Goal: Learn about a topic

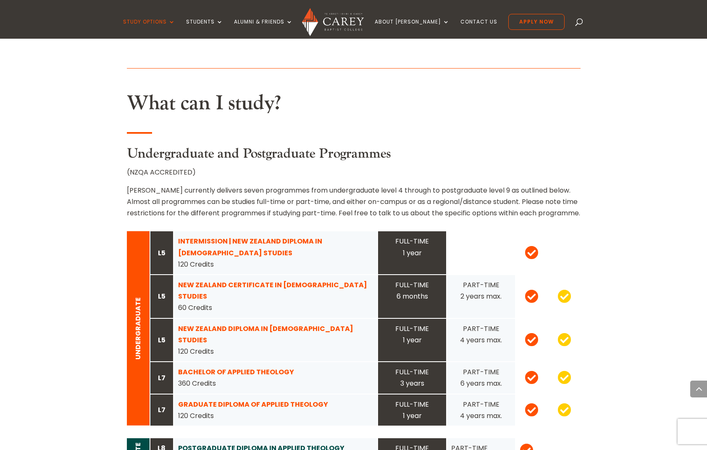
scroll to position [768, 0]
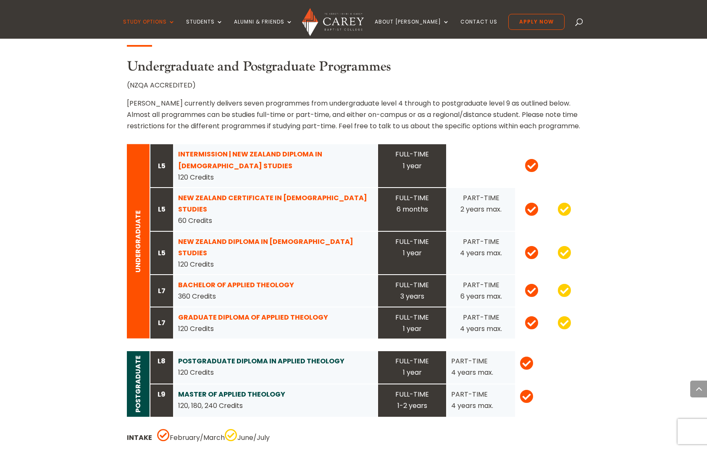
click at [238, 237] on strong "NEW ZEALAND DIPLOMA IN [DEMOGRAPHIC_DATA] STUDIES" at bounding box center [265, 247] width 175 height 21
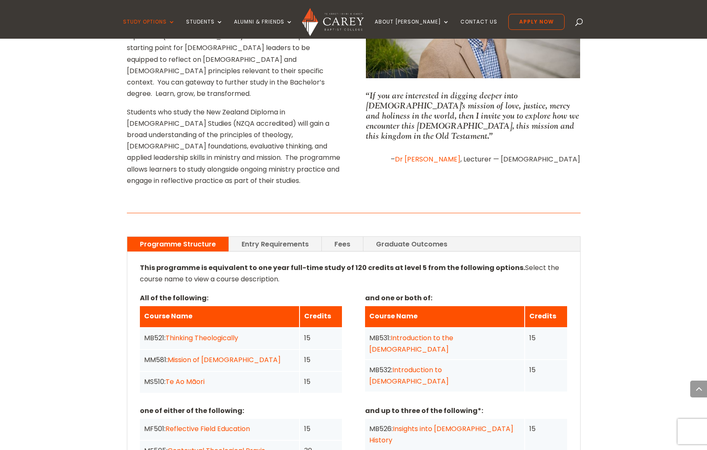
scroll to position [470, 0]
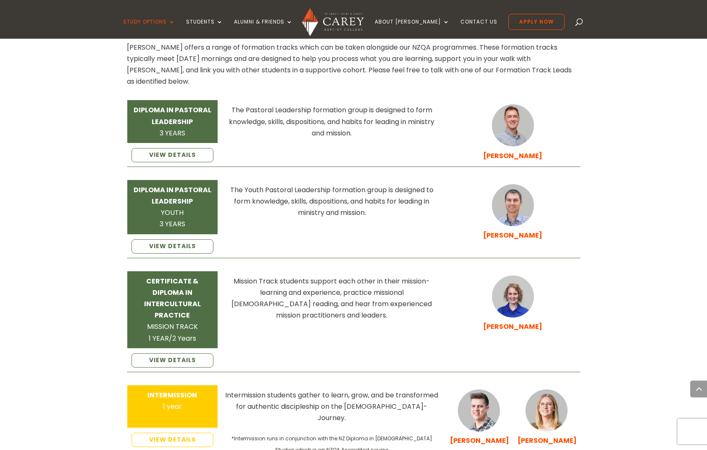
scroll to position [1300, 0]
